Goal: Information Seeking & Learning: Learn about a topic

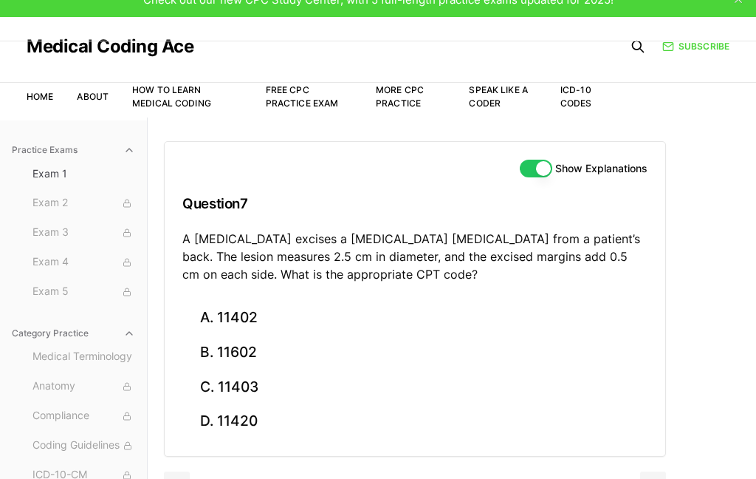
scroll to position [35, 0]
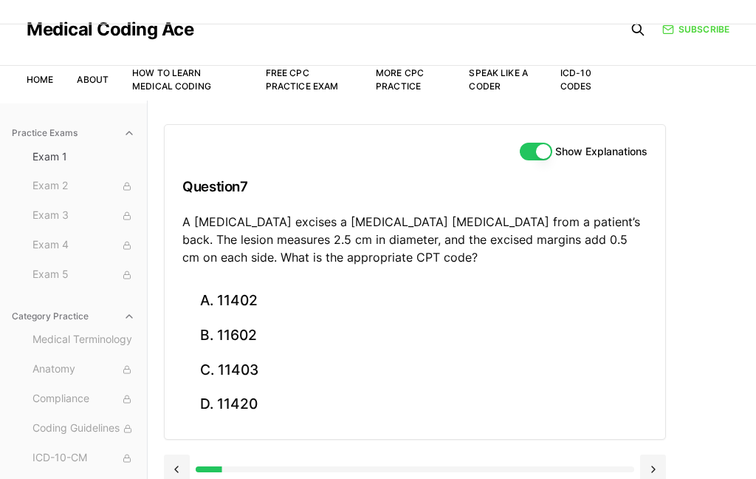
click at [291, 383] on button "C. 11403" at bounding box center [414, 369] width 465 height 35
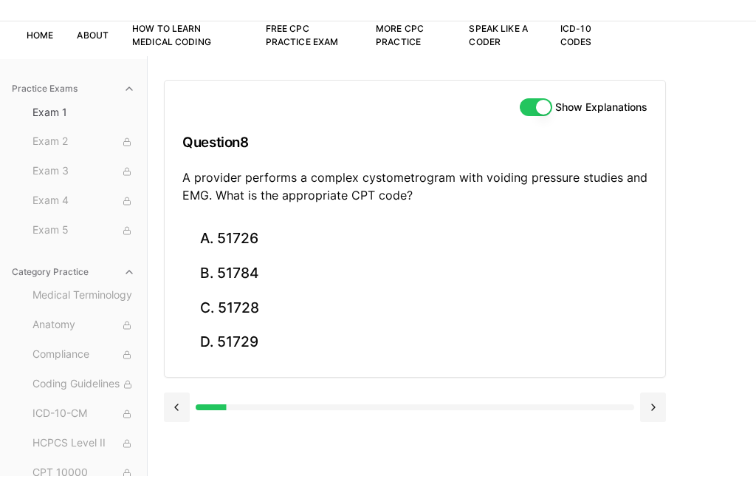
scroll to position [0, 0]
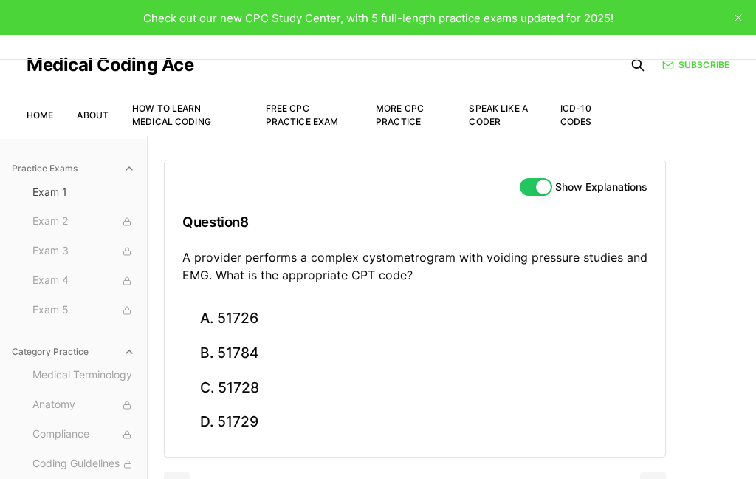
click at [230, 348] on button "B. 51784" at bounding box center [414, 353] width 465 height 35
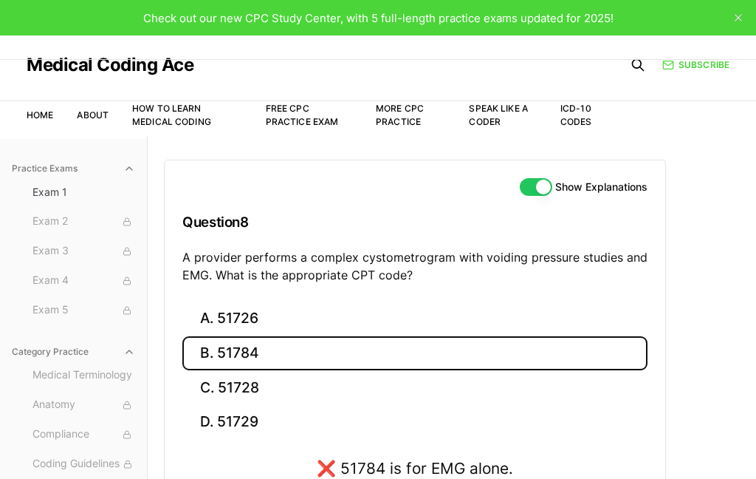
click at [225, 323] on button "A. 51726" at bounding box center [414, 318] width 465 height 35
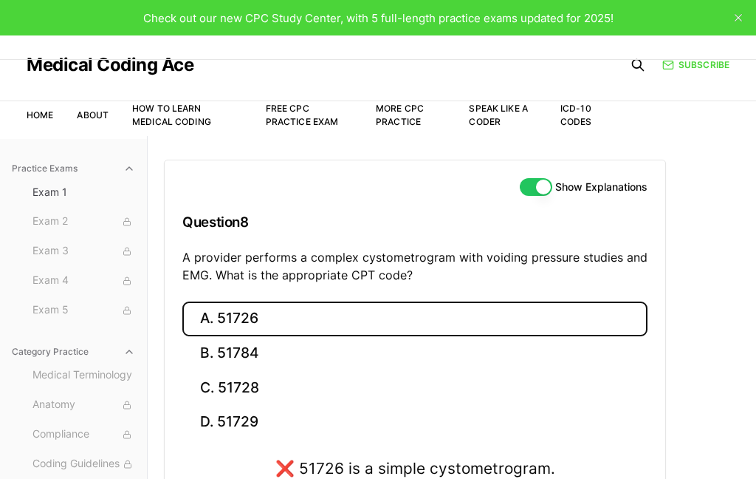
click at [229, 388] on button "C. 51728" at bounding box center [414, 387] width 465 height 35
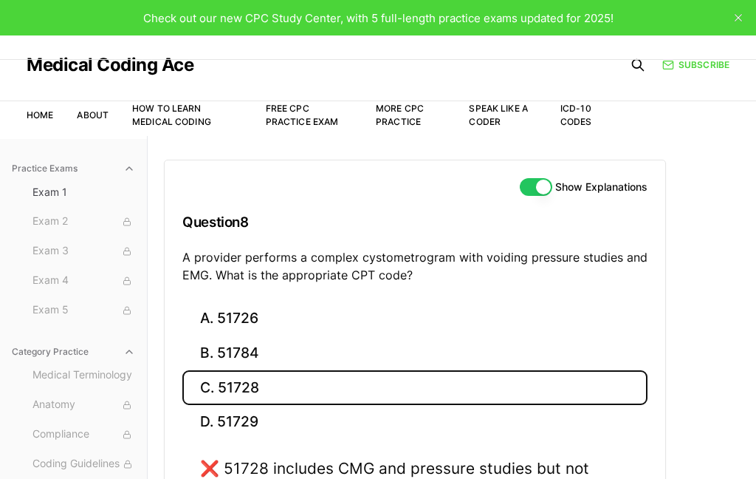
click at [230, 417] on button "D. 51729" at bounding box center [414, 422] width 465 height 35
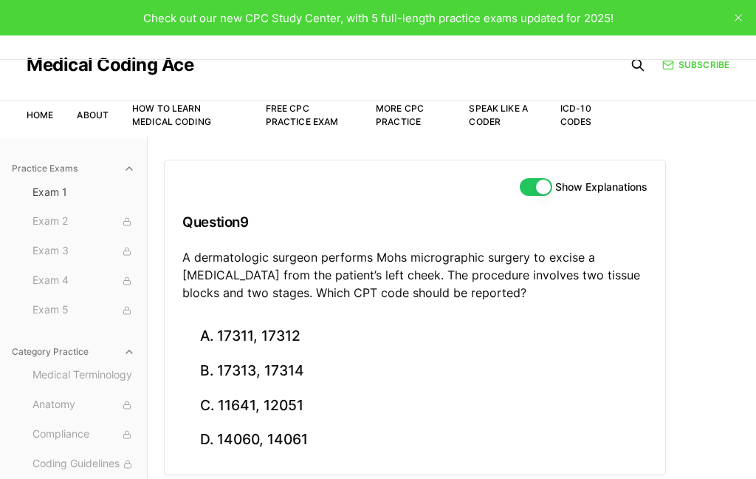
click at [246, 335] on button "A. 17311, 17312" at bounding box center [414, 336] width 465 height 35
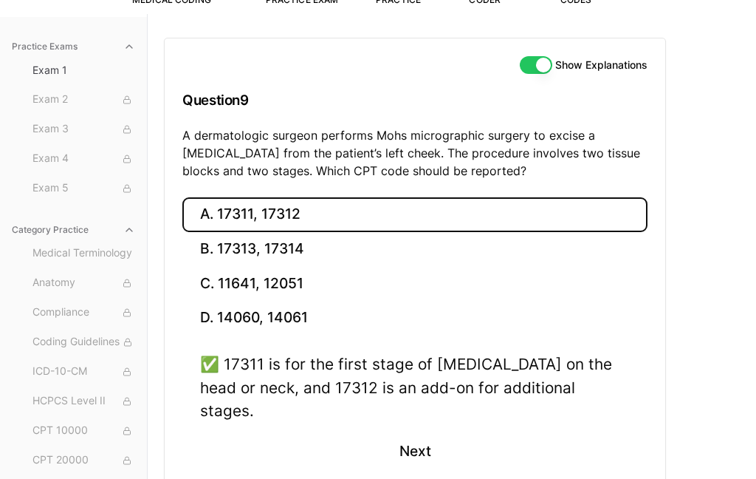
scroll to position [121, 0]
click at [420, 431] on button "Next" at bounding box center [414, 451] width 67 height 40
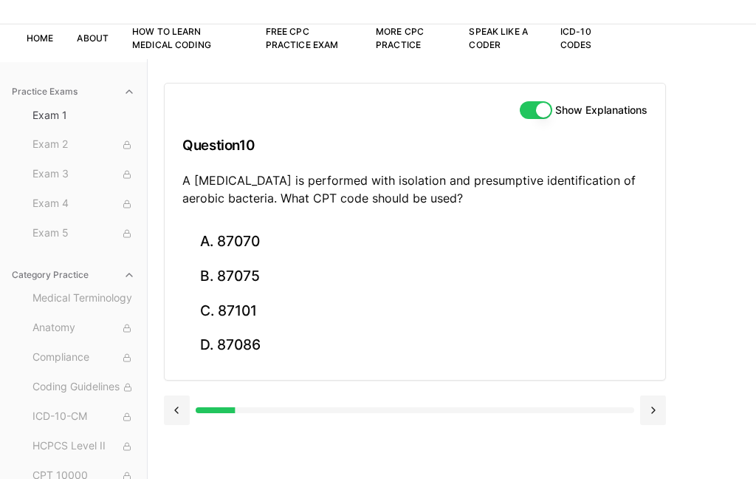
click at [226, 238] on button "A. 87070" at bounding box center [414, 242] width 465 height 35
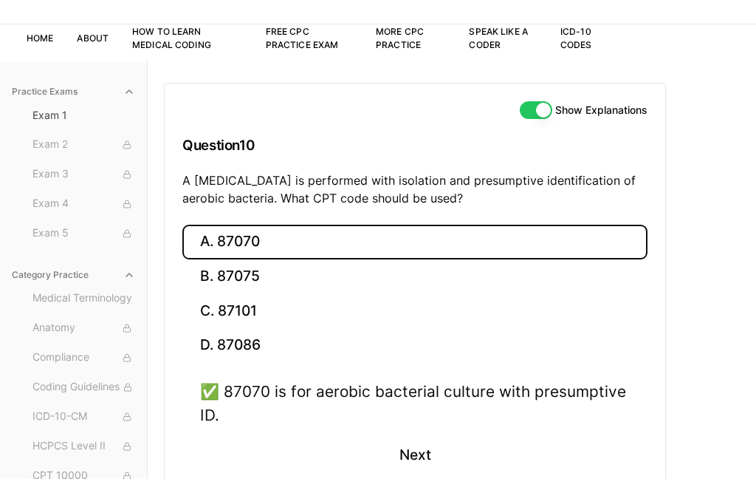
click at [390, 444] on button "Next" at bounding box center [414, 455] width 67 height 40
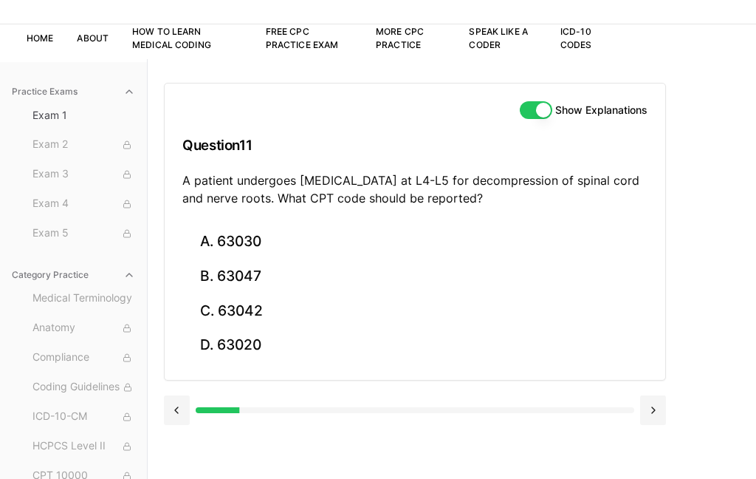
click at [226, 283] on button "B. 63047" at bounding box center [414, 276] width 465 height 35
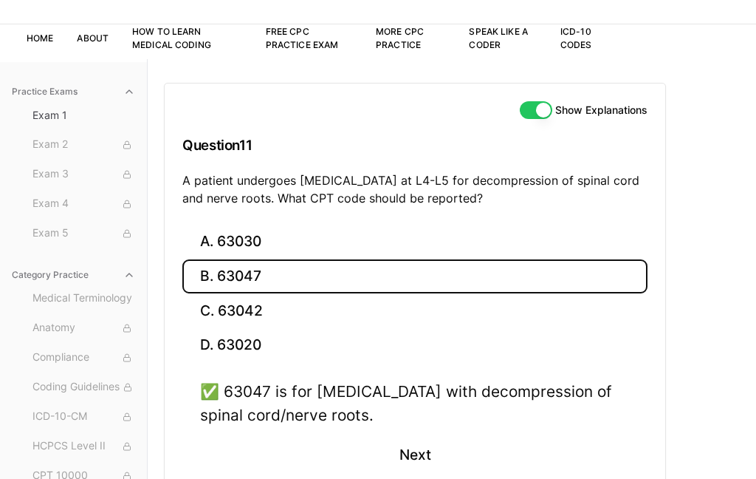
click at [413, 455] on button "Next" at bounding box center [414, 455] width 67 height 40
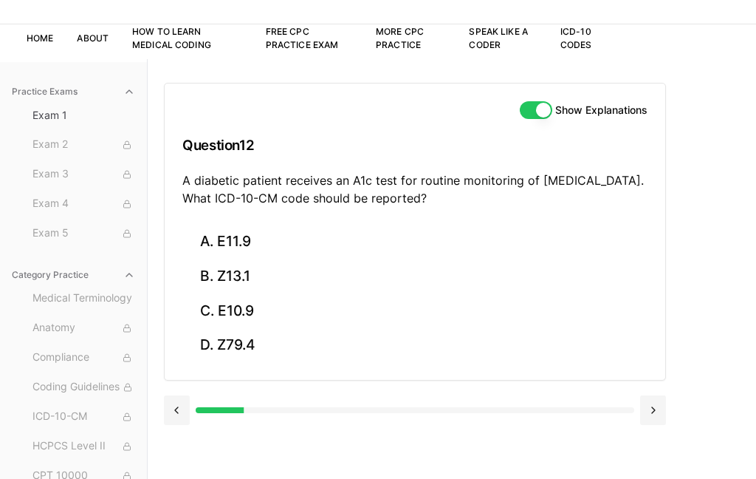
click at [232, 284] on button "B. Z13.1" at bounding box center [414, 276] width 465 height 35
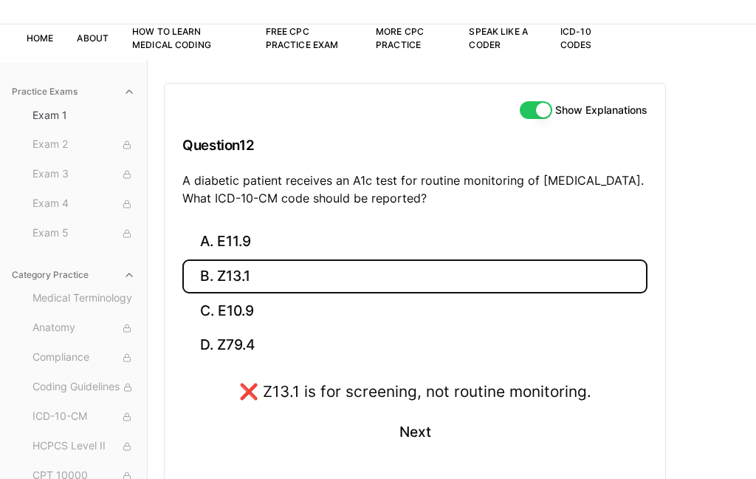
click at [207, 259] on button "B. Z13.1" at bounding box center [414, 276] width 465 height 35
click at [234, 357] on button "D. Z79.4" at bounding box center [414, 345] width 465 height 35
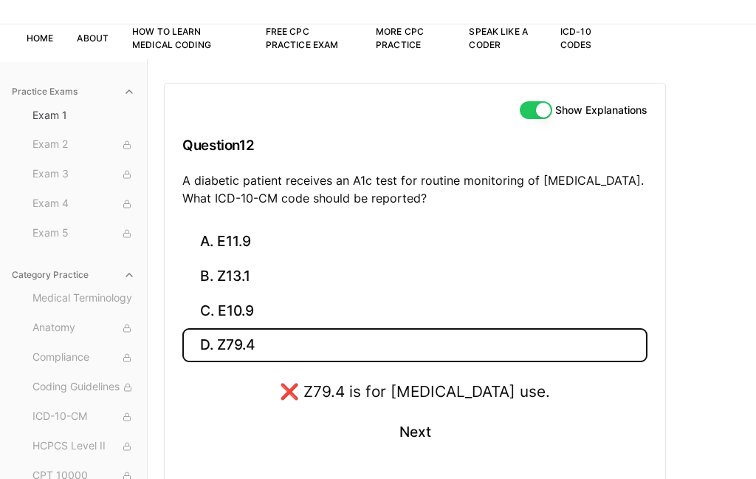
click at [234, 315] on button "C. E10.9" at bounding box center [414, 310] width 465 height 35
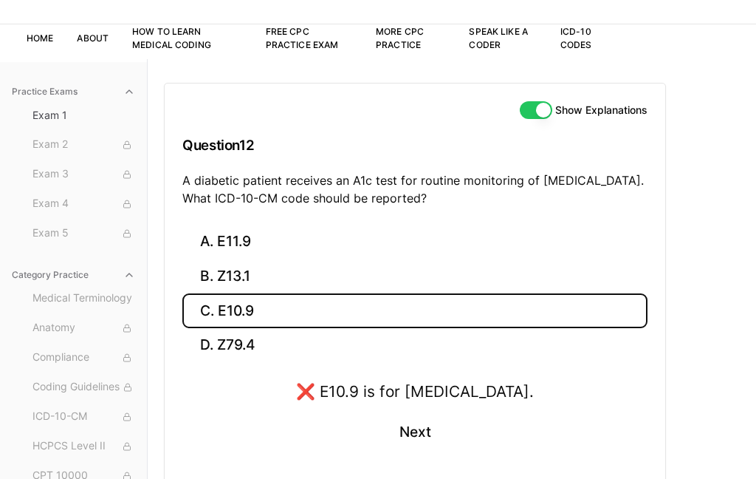
click at [238, 247] on button "A. E11.9" at bounding box center [414, 242] width 465 height 35
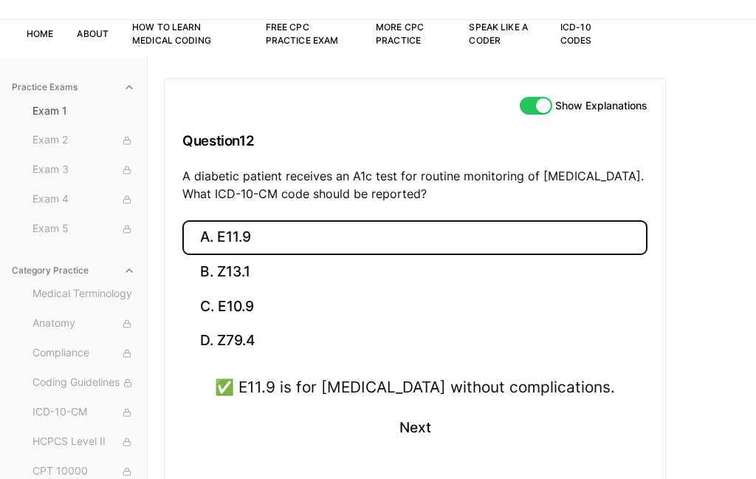
scroll to position [80, 0]
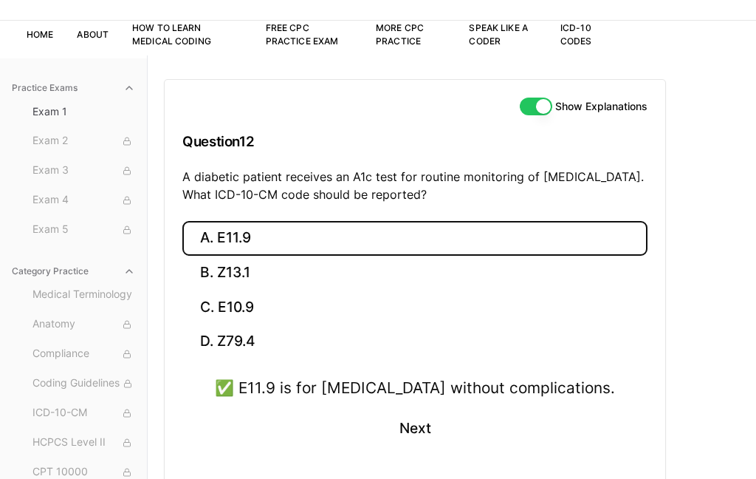
click at [405, 442] on button "Next" at bounding box center [414, 428] width 67 height 40
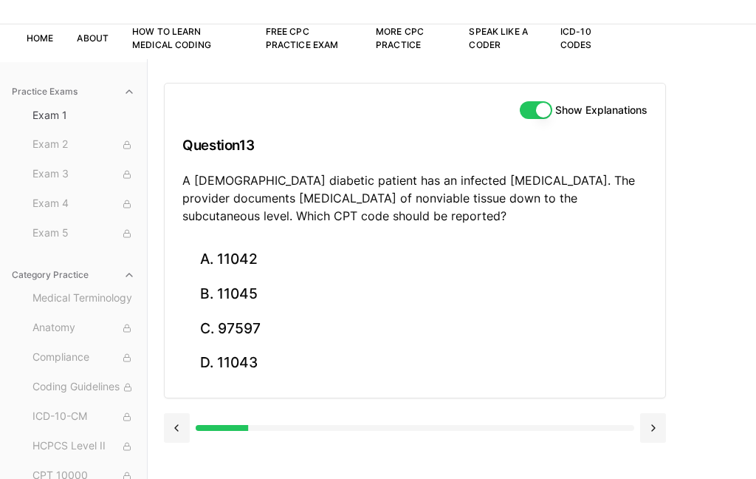
scroll to position [136, 0]
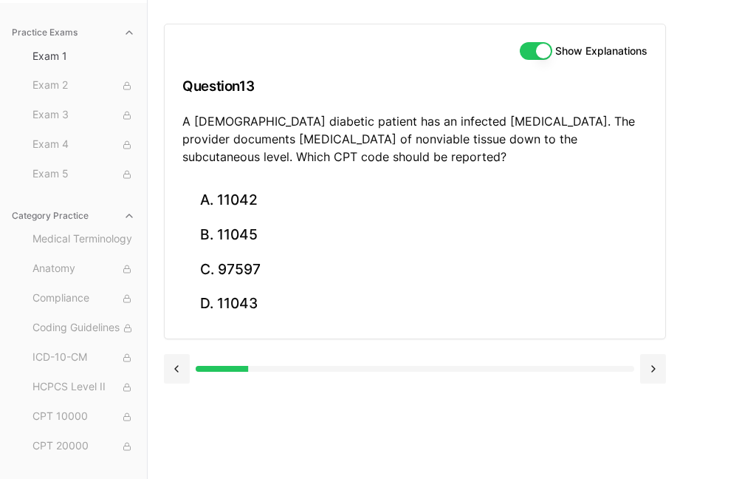
click at [270, 196] on button "A. 11042" at bounding box center [414, 200] width 465 height 35
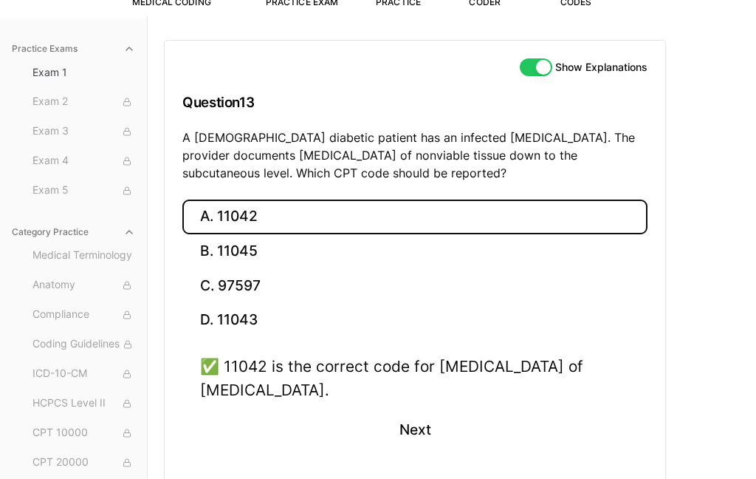
scroll to position [121, 0]
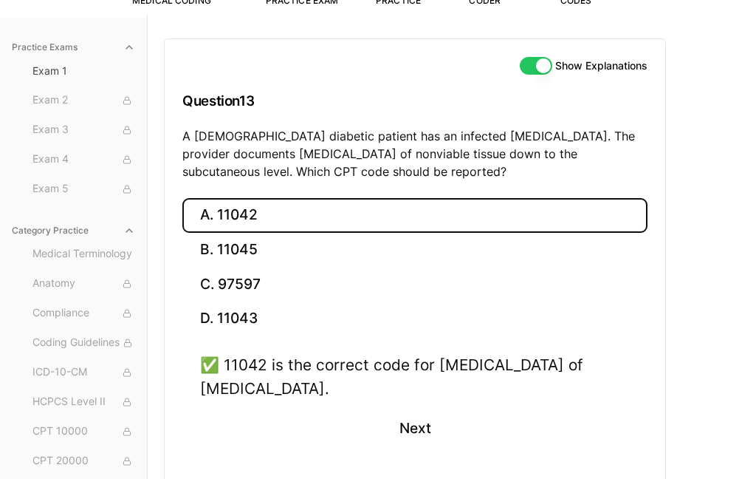
click at [405, 434] on button "Next" at bounding box center [414, 428] width 67 height 40
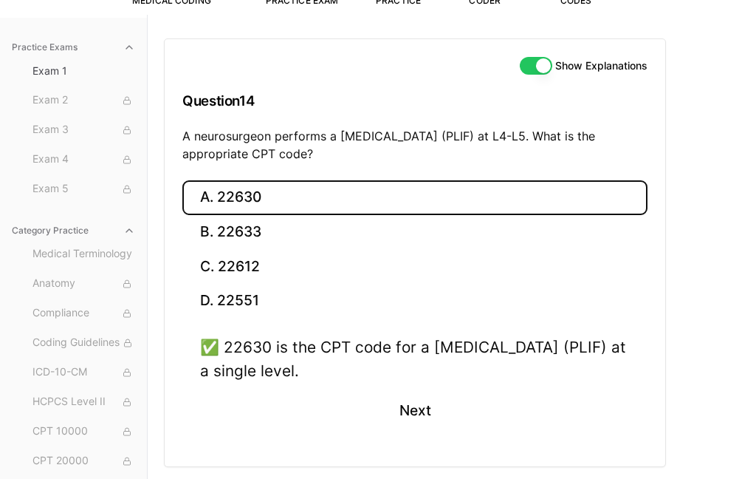
scroll to position [77, 0]
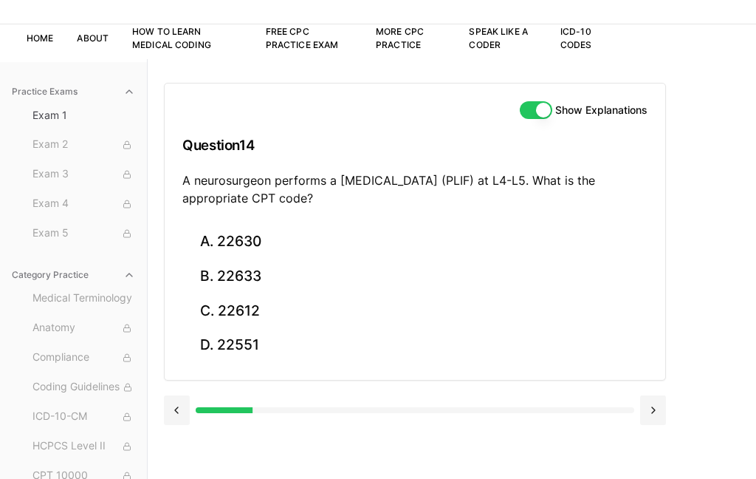
click at [251, 312] on button "C. 22612" at bounding box center [414, 310] width 465 height 35
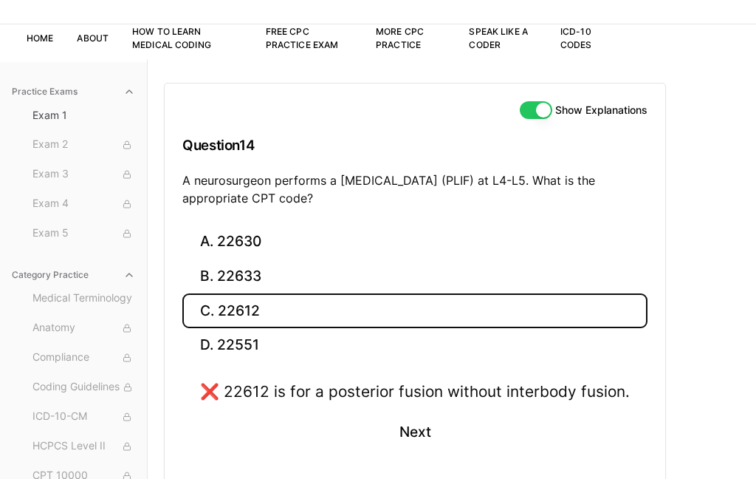
click at [247, 330] on button "D. 22551" at bounding box center [414, 345] width 465 height 35
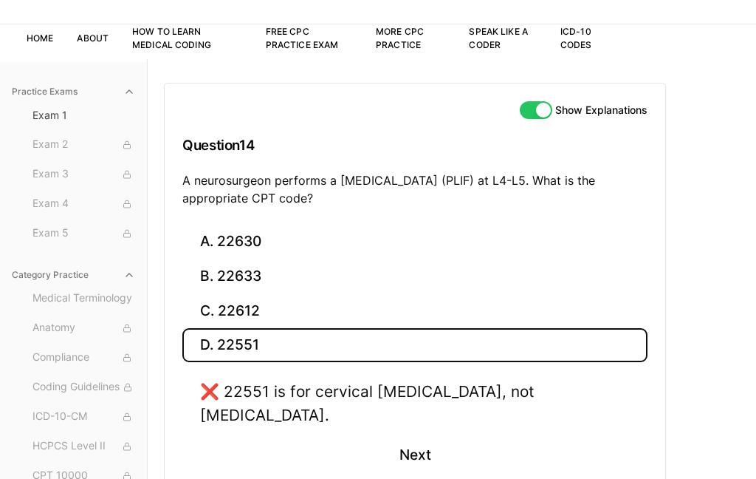
click at [256, 249] on button "A. 22630" at bounding box center [414, 242] width 465 height 35
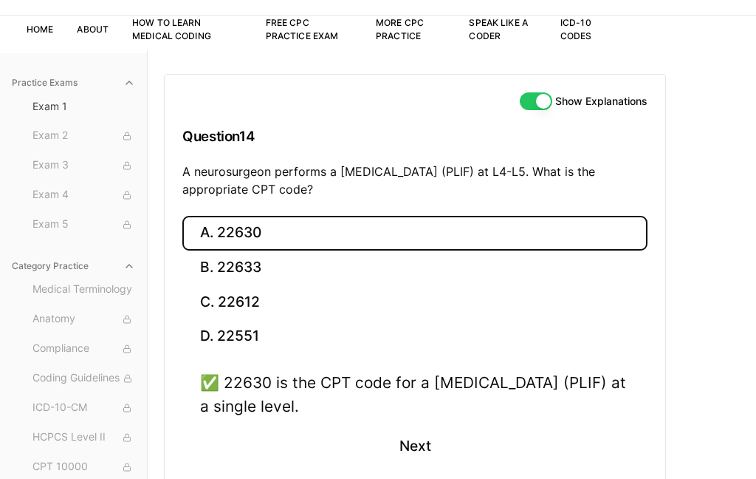
scroll to position [103, 0]
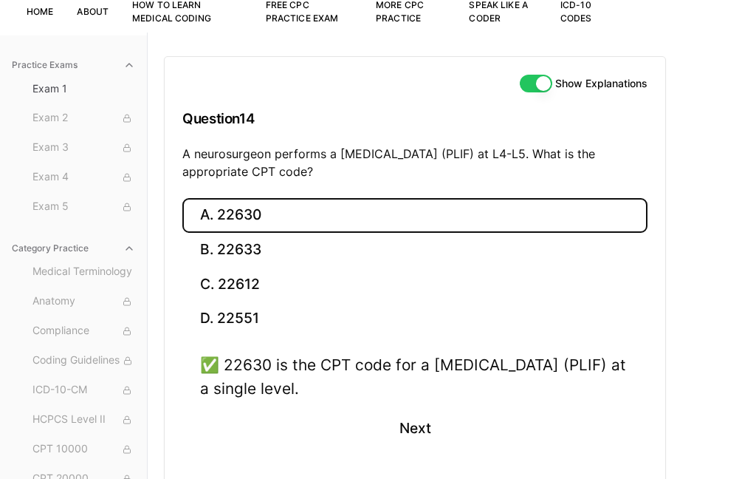
click at [420, 396] on div "✅ 22630 is the CPT code for a [MEDICAL_DATA] (PLIF) at a single level." at bounding box center [415, 376] width 430 height 46
click at [425, 420] on button "Next" at bounding box center [414, 428] width 67 height 40
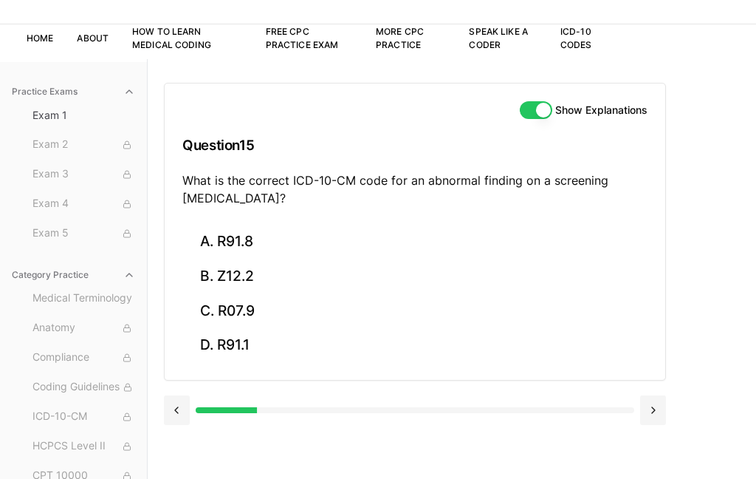
click at [225, 286] on button "B. Z12.2" at bounding box center [414, 276] width 465 height 35
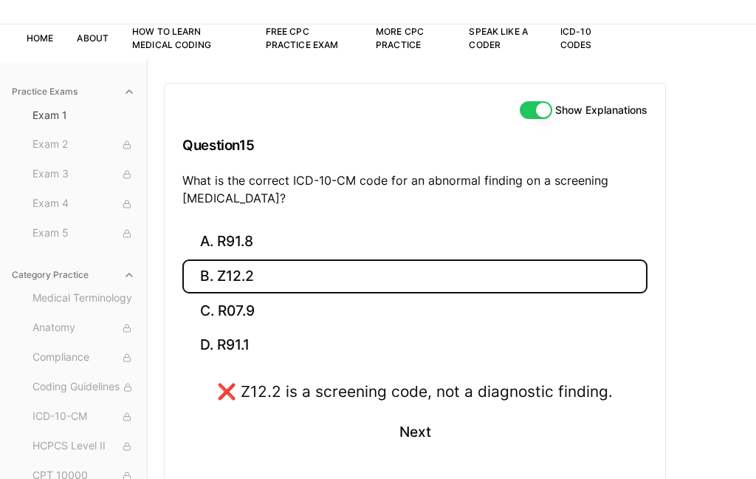
click at [214, 303] on button "C. R07.9" at bounding box center [414, 310] width 465 height 35
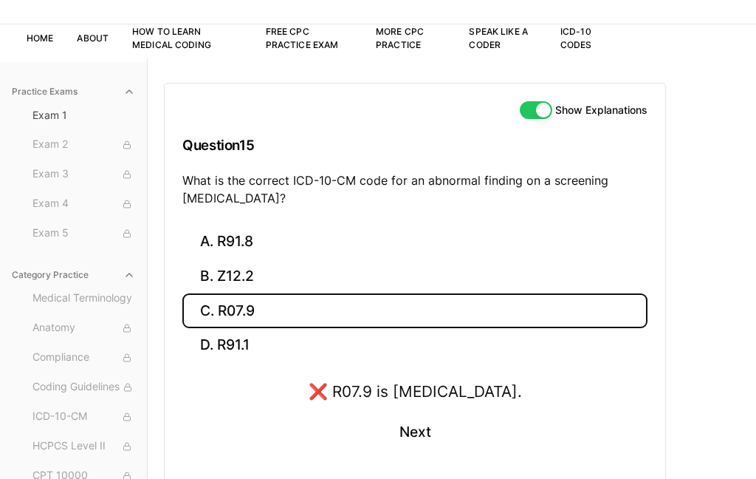
click at [219, 352] on button "D. R91.1" at bounding box center [414, 345] width 465 height 35
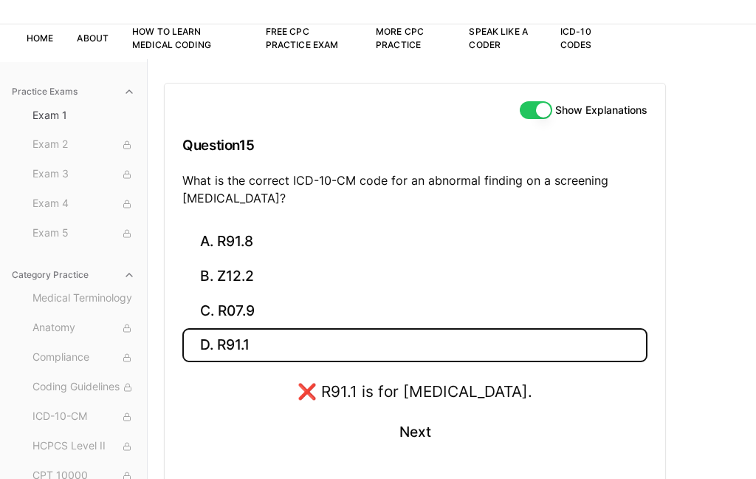
click at [227, 244] on button "A. R91.8" at bounding box center [414, 242] width 465 height 35
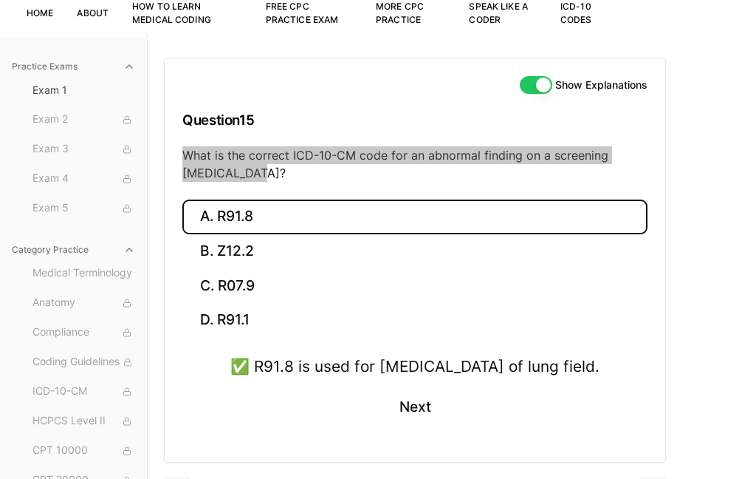
scroll to position [103, 0]
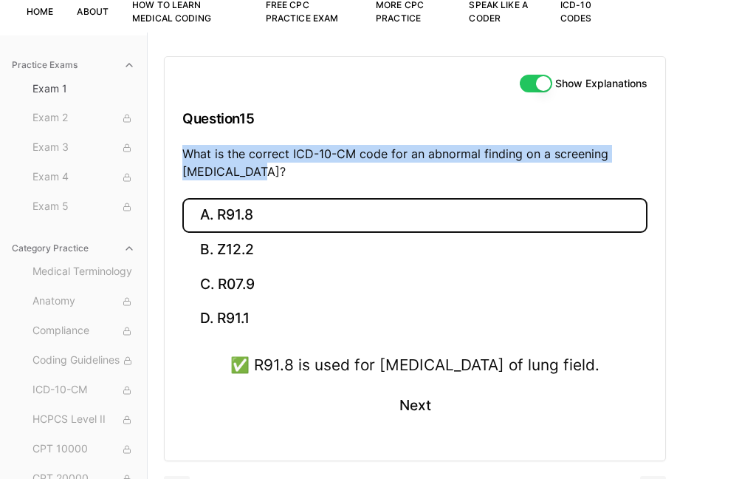
click at [414, 425] on button "Next" at bounding box center [414, 406] width 67 height 40
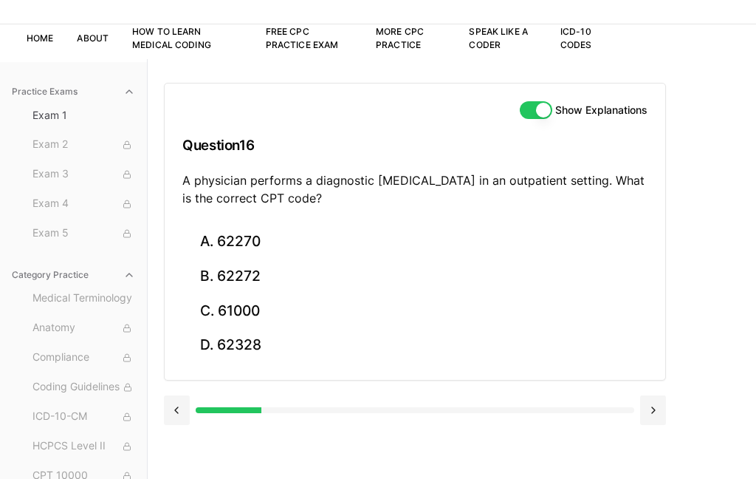
click at [212, 234] on button "A. 62270" at bounding box center [414, 242] width 465 height 35
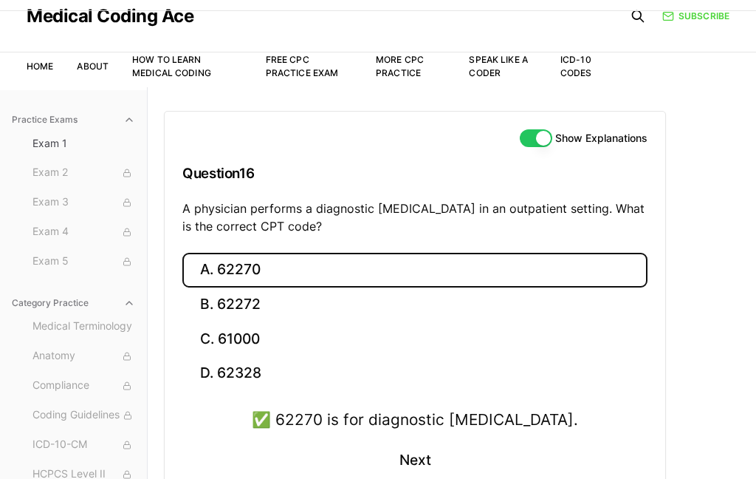
scroll to position [80, 0]
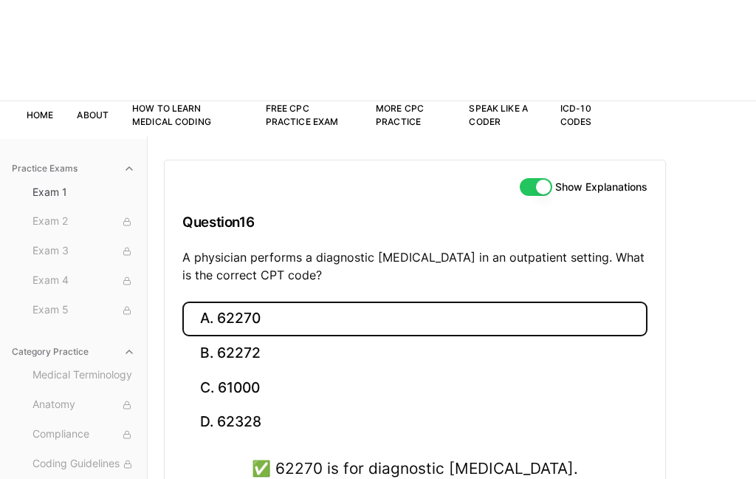
click at [417, 448] on button "Next" at bounding box center [414, 428] width 67 height 40
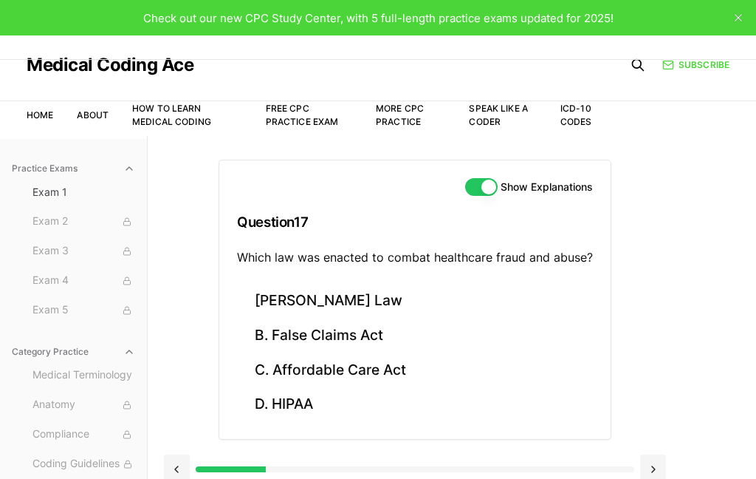
click at [282, 340] on button "B. False Claims Act" at bounding box center [415, 335] width 356 height 35
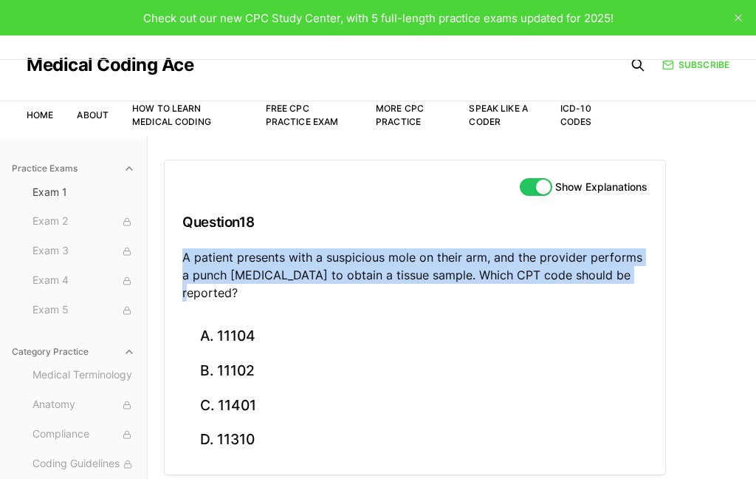
click at [215, 319] on button "A. 11104" at bounding box center [414, 336] width 465 height 35
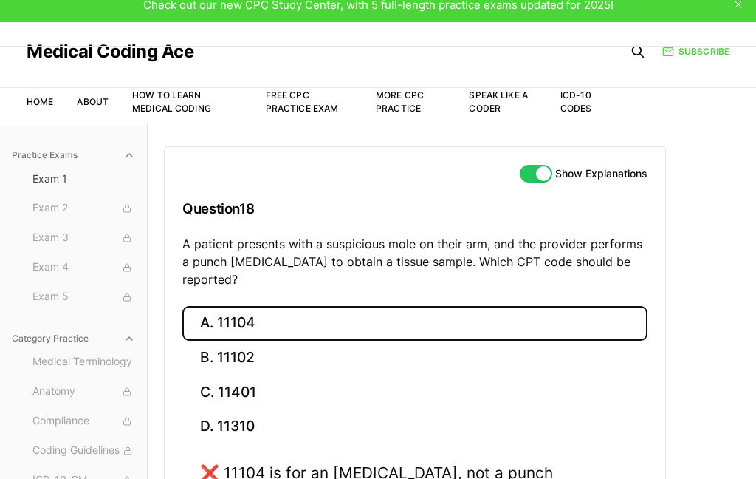
scroll to position [13, 0]
click at [221, 376] on button "C. 11401" at bounding box center [414, 391] width 465 height 35
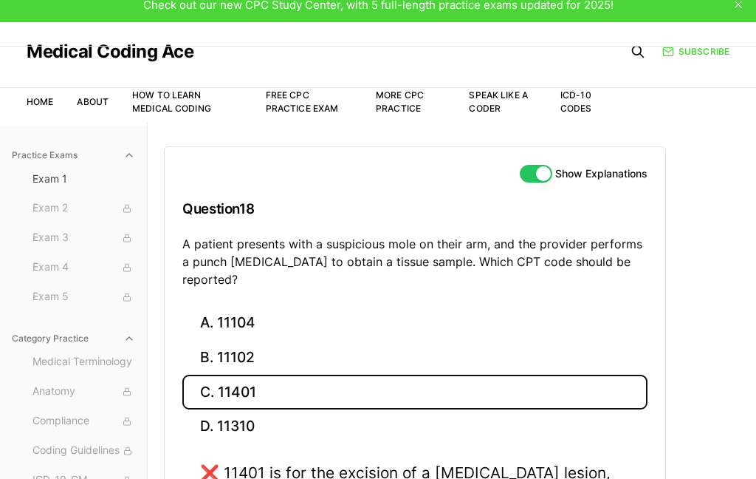
click at [231, 421] on button "D. 11310" at bounding box center [414, 426] width 465 height 35
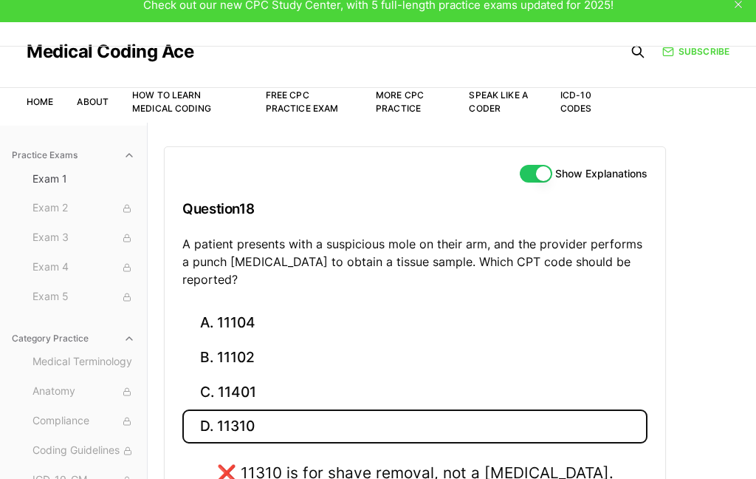
click at [222, 348] on button "B. 11102" at bounding box center [414, 357] width 465 height 35
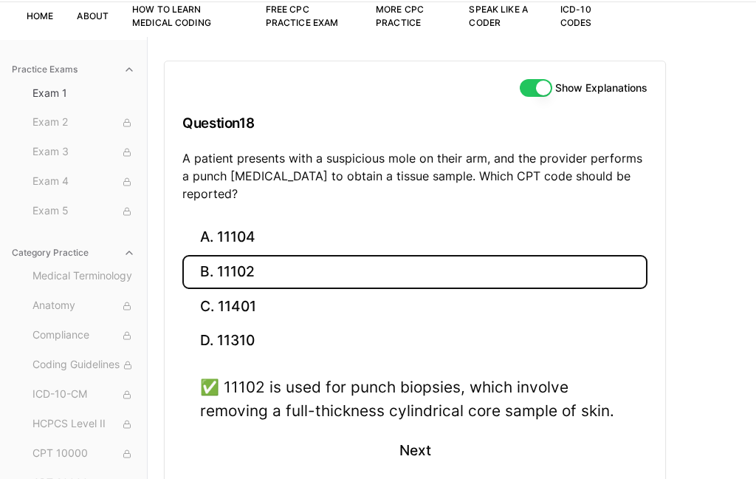
scroll to position [103, 0]
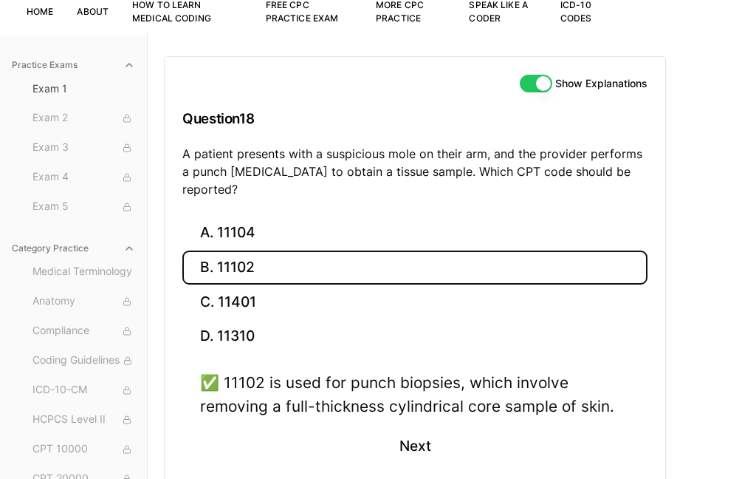
click at [389, 439] on button "Next" at bounding box center [414, 446] width 67 height 40
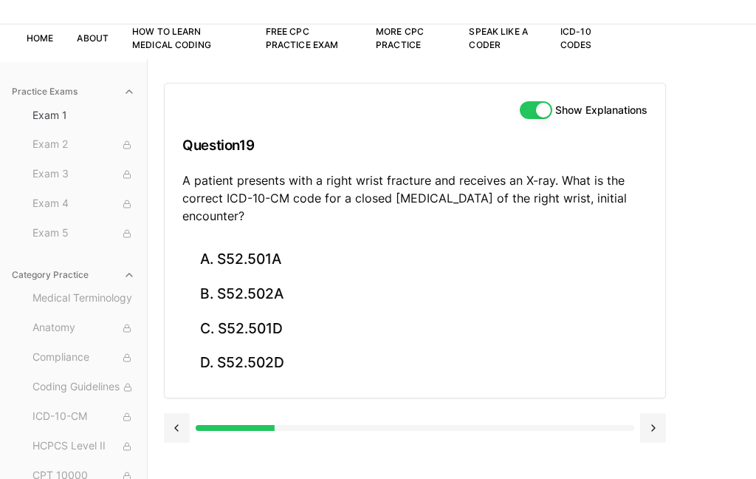
click at [236, 363] on button "D. S52.502D" at bounding box center [414, 363] width 465 height 35
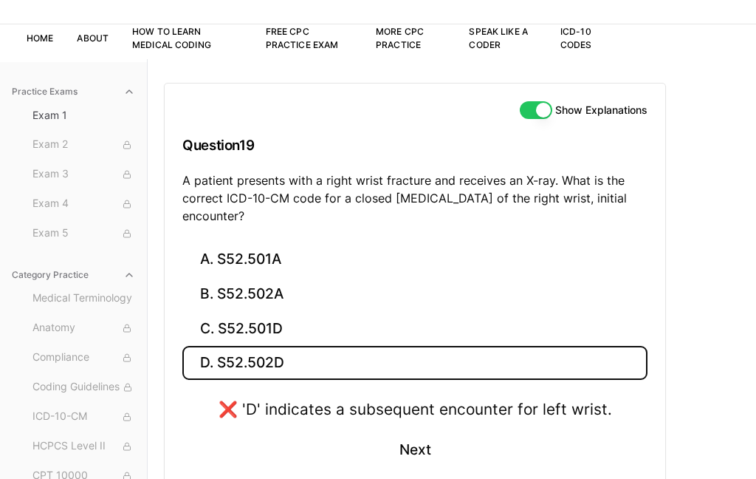
click at [221, 332] on button "C. S52.501D" at bounding box center [414, 328] width 465 height 35
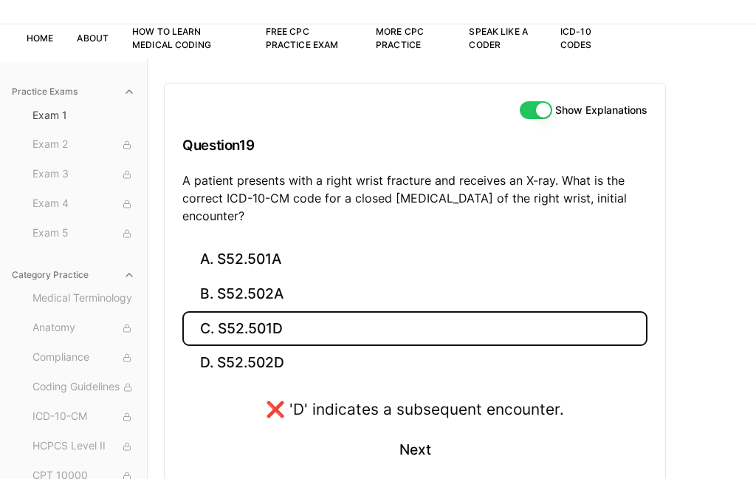
click at [205, 294] on button "B. S52.502A" at bounding box center [414, 294] width 465 height 35
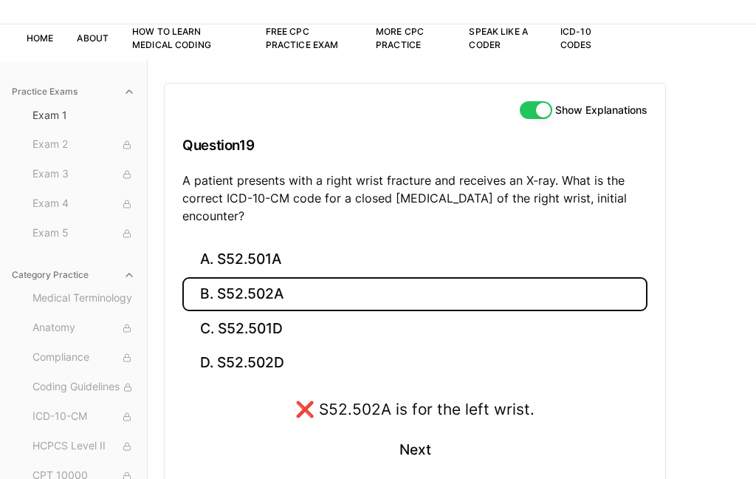
click at [209, 244] on button "A. S52.501A" at bounding box center [414, 259] width 465 height 35
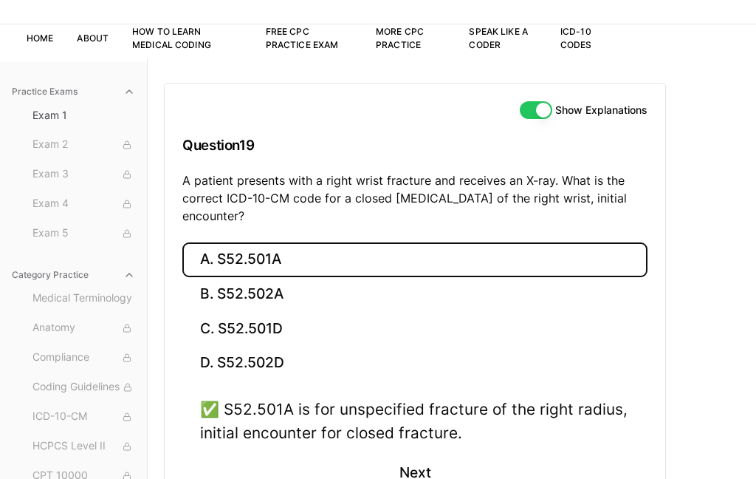
click at [408, 461] on button "Next" at bounding box center [414, 473] width 67 height 40
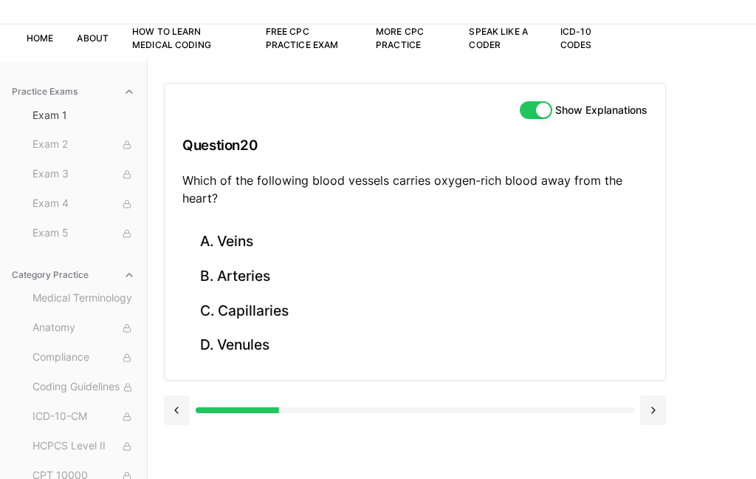
click at [228, 278] on button "B. Arteries" at bounding box center [414, 276] width 465 height 35
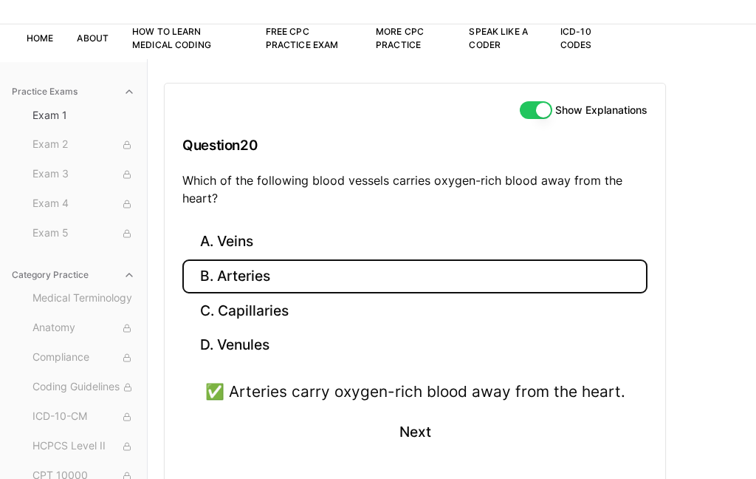
click at [411, 445] on button "Next" at bounding box center [414, 432] width 67 height 40
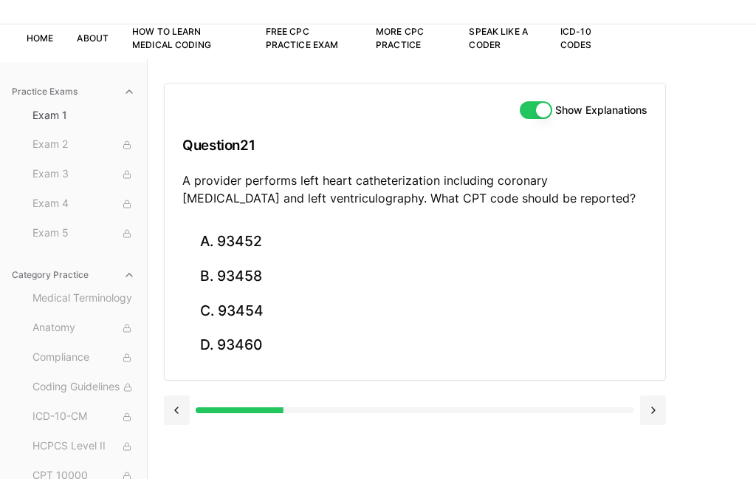
click at [228, 257] on button "A. 93452" at bounding box center [414, 242] width 465 height 35
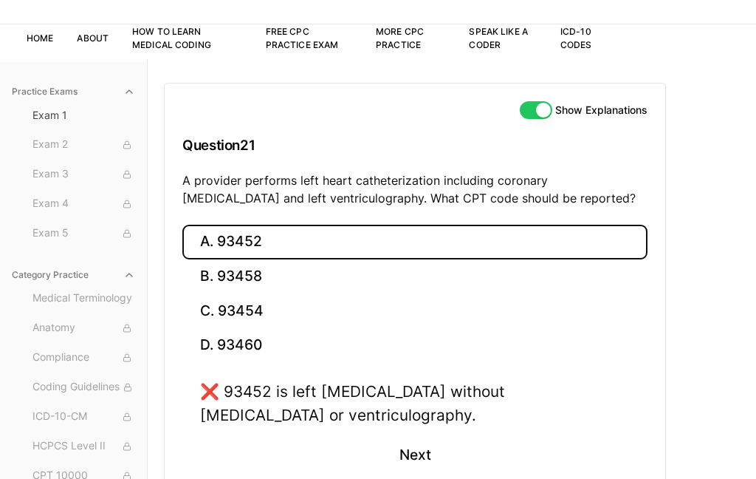
click at [240, 346] on button "D. 93460" at bounding box center [414, 345] width 465 height 35
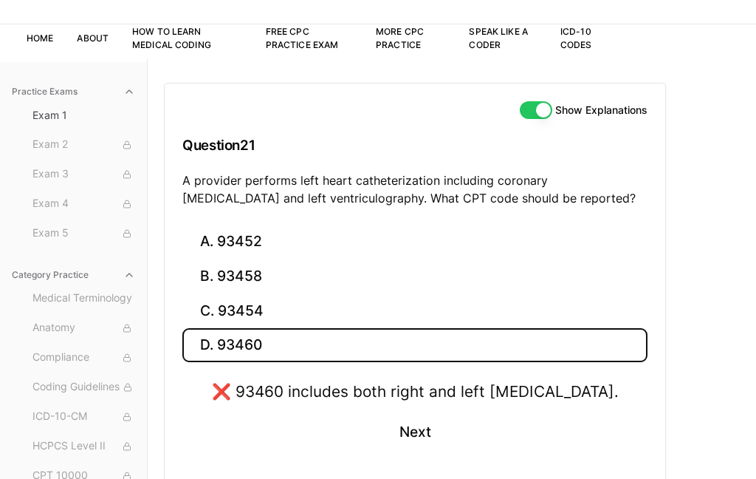
click at [251, 311] on button "C. 93454" at bounding box center [414, 310] width 465 height 35
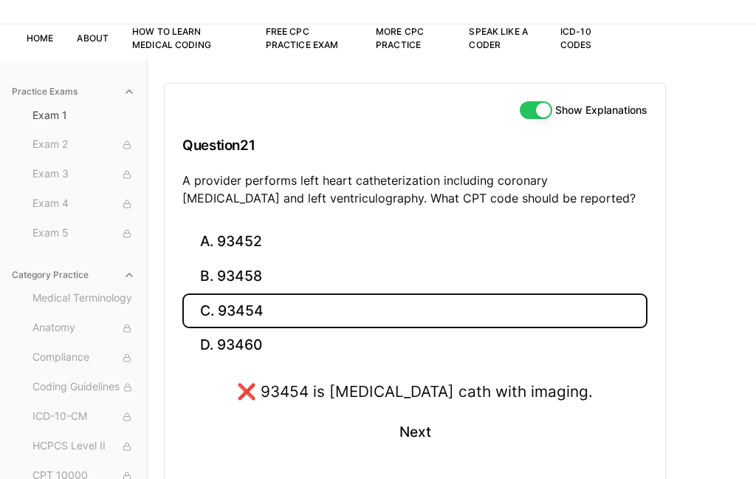
click at [233, 283] on button "B. 93458" at bounding box center [414, 276] width 465 height 35
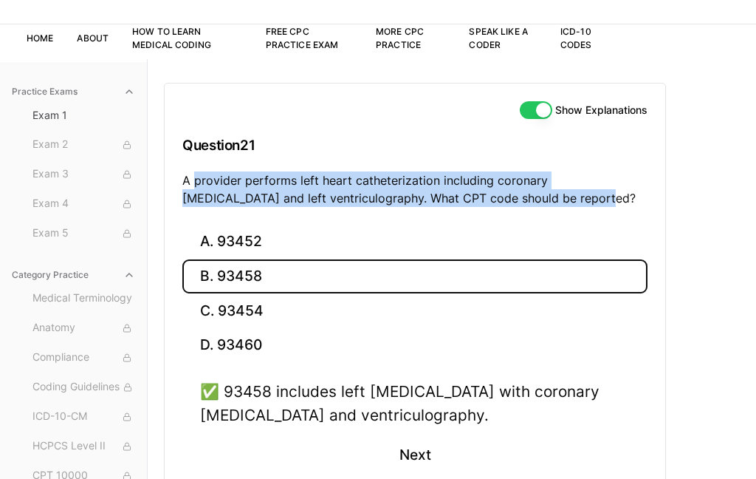
scroll to position [0, 0]
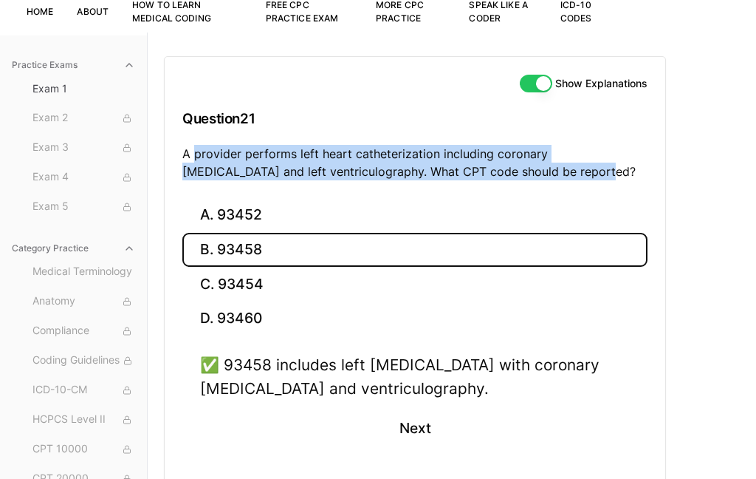
click at [425, 414] on button "Next" at bounding box center [414, 428] width 67 height 40
